Goal: Transaction & Acquisition: Purchase product/service

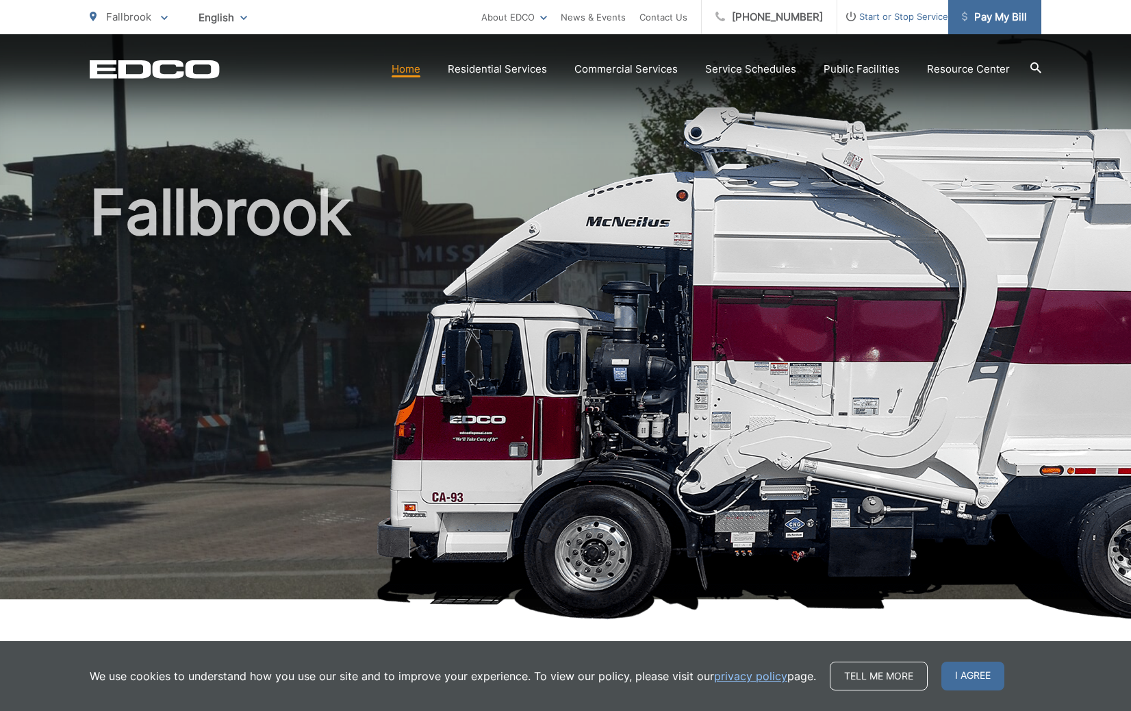
click at [996, 27] on link "Pay My Bill" at bounding box center [995, 17] width 93 height 34
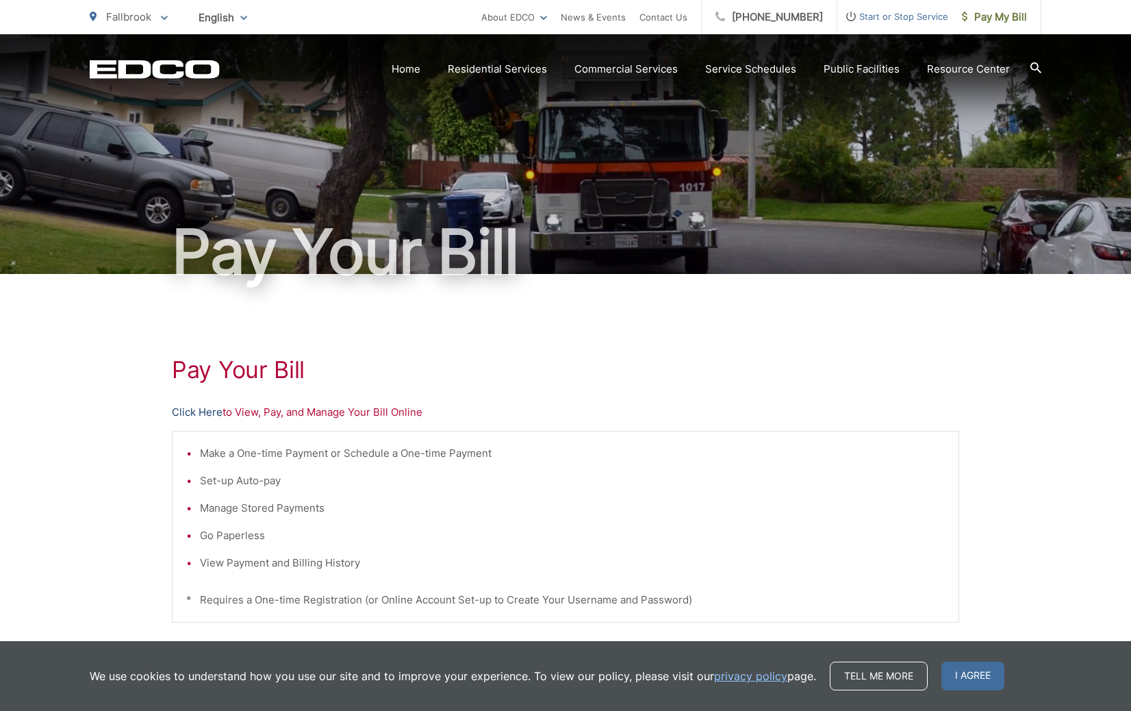
click at [200, 410] on link "Click Here" at bounding box center [197, 412] width 51 height 16
click at [199, 414] on link "Click Here" at bounding box center [197, 412] width 51 height 16
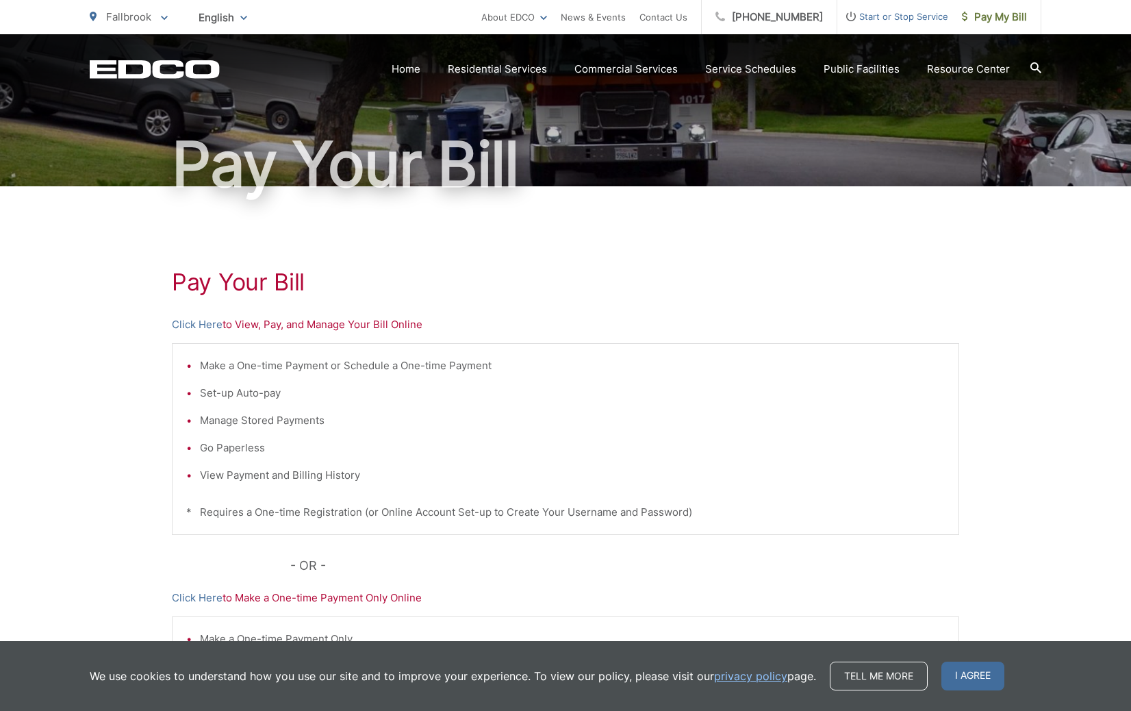
scroll to position [87, 0]
click at [204, 329] on link "Click Here" at bounding box center [197, 325] width 51 height 16
